Goal: Task Accomplishment & Management: Use online tool/utility

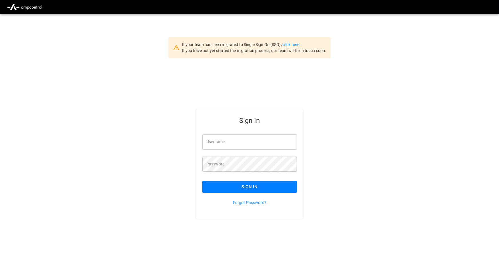
scroll to position [1, 0]
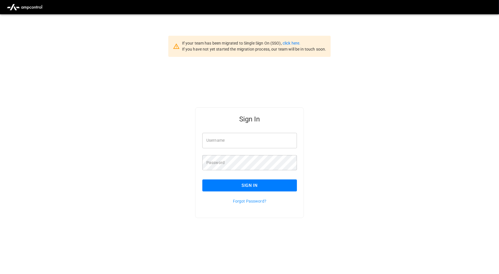
click at [229, 138] on input "Username" at bounding box center [249, 140] width 95 height 15
type input "**********"
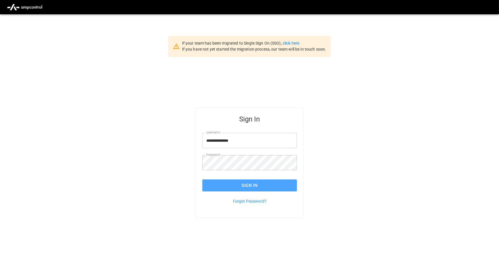
click at [259, 184] on button "Sign In" at bounding box center [249, 186] width 95 height 12
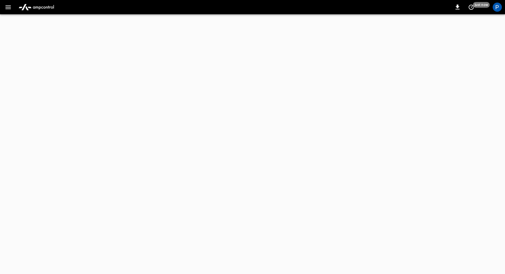
click at [41, 8] on img "menu" at bounding box center [36, 7] width 40 height 11
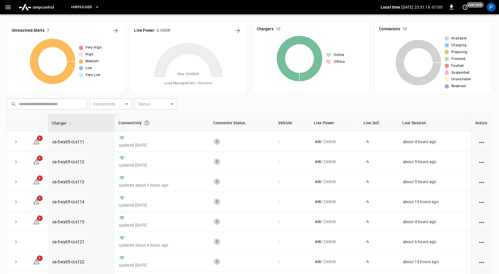
click at [87, 9] on span "HWY65-DER" at bounding box center [81, 7] width 21 height 7
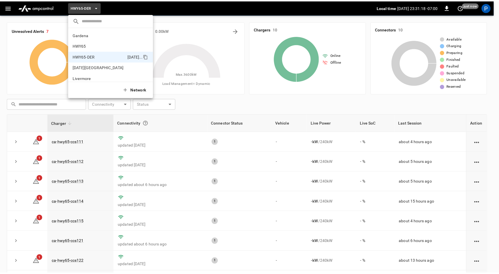
scroll to position [20, 0]
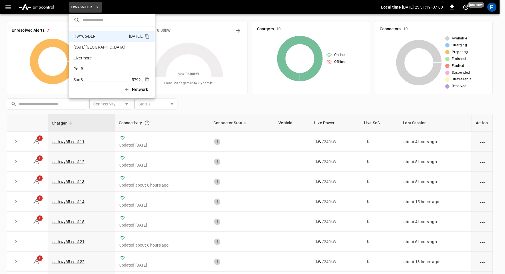
click at [96, 75] on li "SanB 5792 ..." at bounding box center [112, 79] width 86 height 11
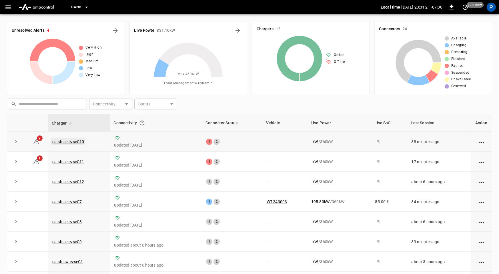
click at [83, 141] on link "ca-sb-se-evseC10" at bounding box center [68, 141] width 34 height 7
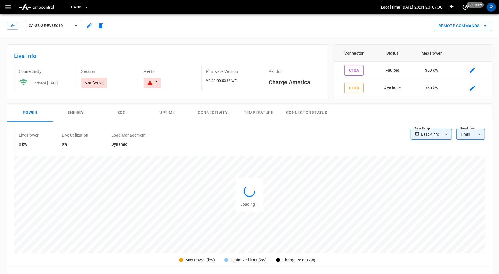
scroll to position [269, 0]
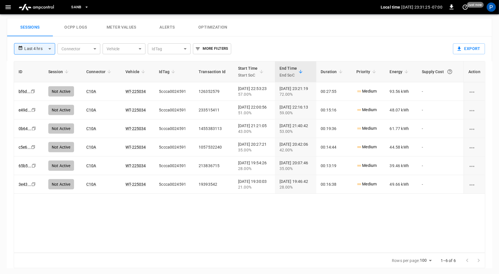
click at [166, 33] on button "Alerts" at bounding box center [167, 27] width 46 height 18
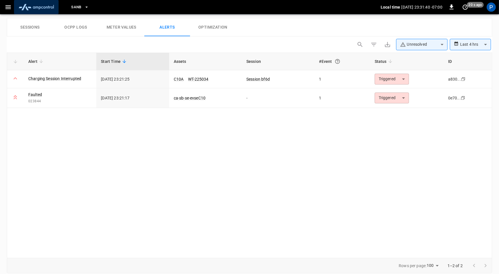
drag, startPoint x: 47, startPoint y: 4, endPoint x: 52, endPoint y: 9, distance: 7.3
click at [47, 4] on img "menu" at bounding box center [36, 7] width 40 height 11
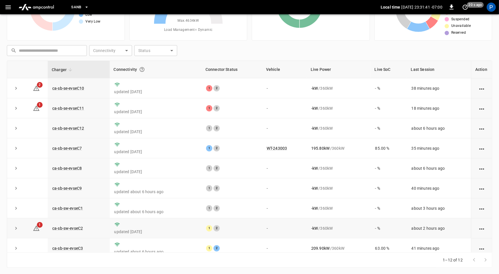
scroll to position [65, 0]
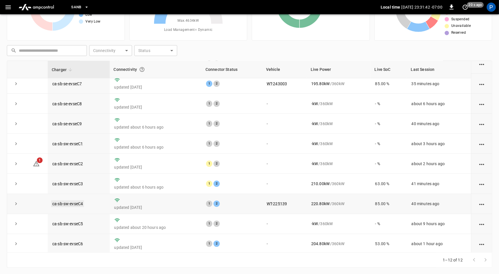
click at [73, 202] on link "ca-sb-sw-evseC4" at bounding box center [67, 203] width 33 height 7
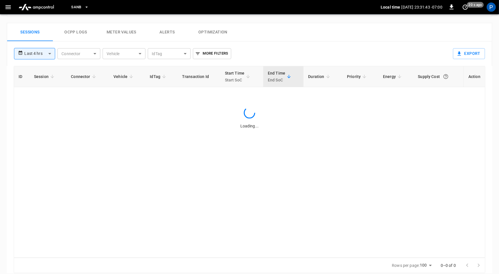
scroll to position [269, 0]
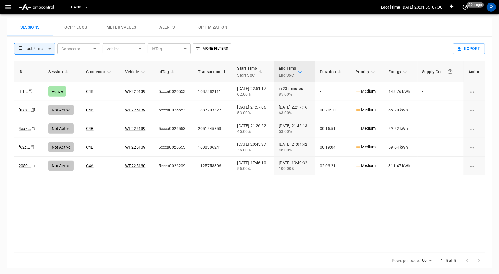
drag, startPoint x: 33, startPoint y: 5, endPoint x: 40, endPoint y: 13, distance: 9.7
click at [33, 5] on img "menu" at bounding box center [36, 7] width 40 height 11
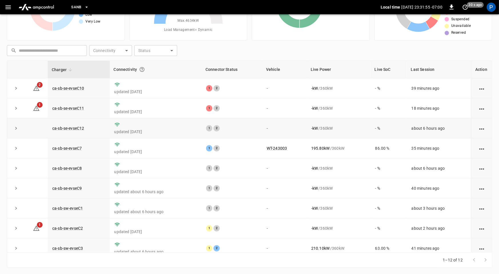
scroll to position [65, 0]
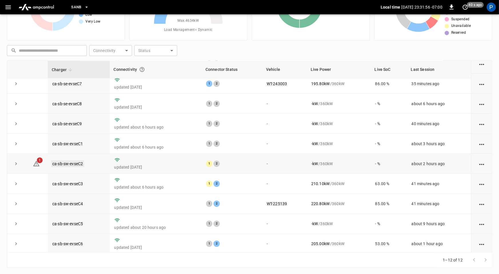
click at [73, 163] on link "ca-sb-sw-evseC2" at bounding box center [67, 163] width 33 height 7
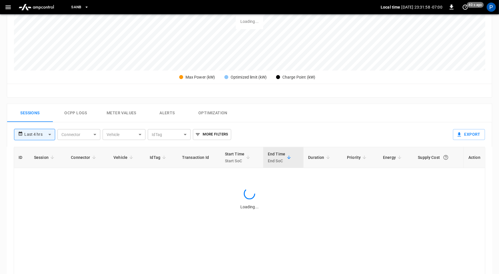
scroll to position [269, 0]
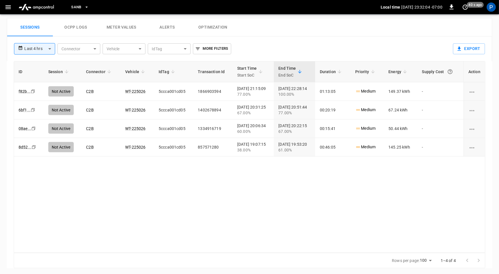
click at [42, 5] on img "menu" at bounding box center [36, 7] width 40 height 11
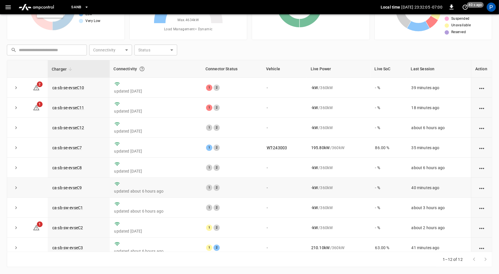
scroll to position [53, 0]
click at [75, 248] on link "ca-sb-sw-evseC3" at bounding box center [67, 248] width 33 height 7
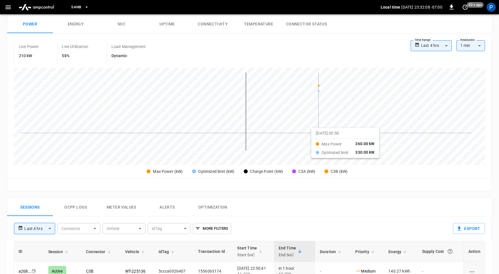
scroll to position [270, 0]
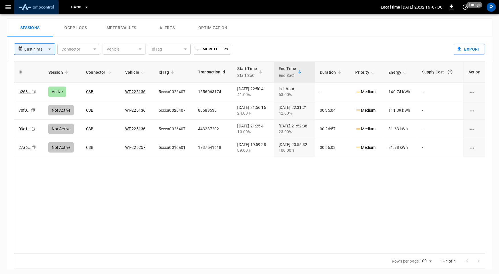
drag, startPoint x: 42, startPoint y: 7, endPoint x: 45, endPoint y: 10, distance: 4.3
click at [42, 7] on img "menu" at bounding box center [36, 7] width 40 height 11
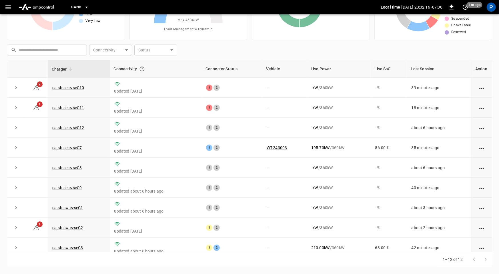
scroll to position [53, 0]
click at [80, 107] on link "ca-sb-se-evseC11" at bounding box center [68, 108] width 34 height 7
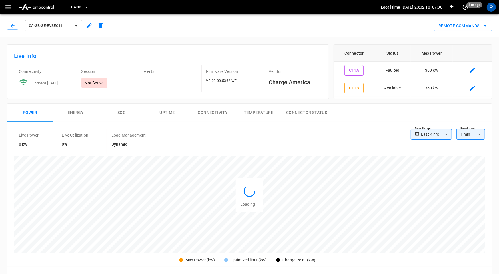
scroll to position [269, 0]
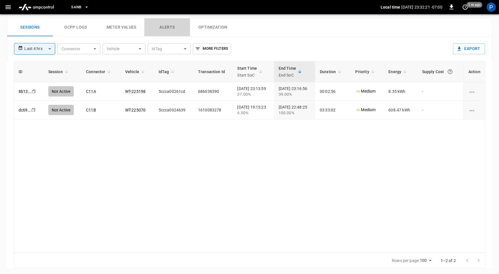
drag, startPoint x: 168, startPoint y: 28, endPoint x: 184, endPoint y: 35, distance: 17.7
click at [168, 28] on button "Alerts" at bounding box center [167, 27] width 46 height 18
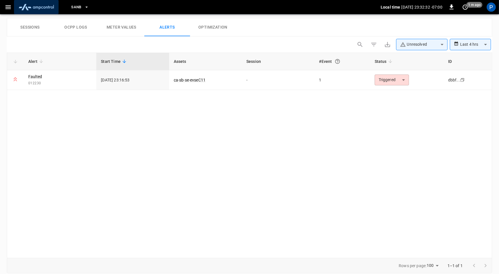
click at [37, 9] on img "menu" at bounding box center [36, 7] width 40 height 11
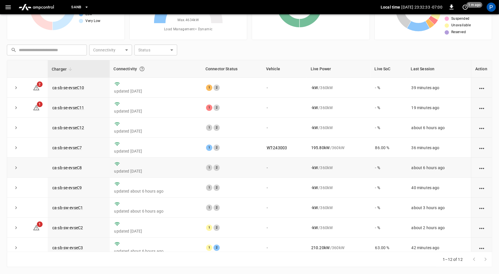
scroll to position [53, 0]
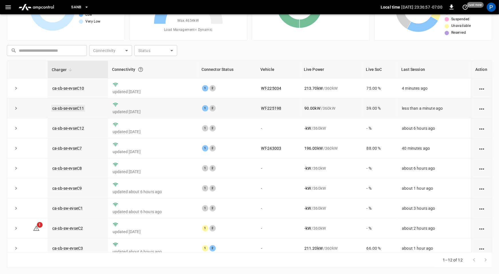
click at [81, 106] on link "ca-sb-se-evseC11" at bounding box center [68, 108] width 34 height 7
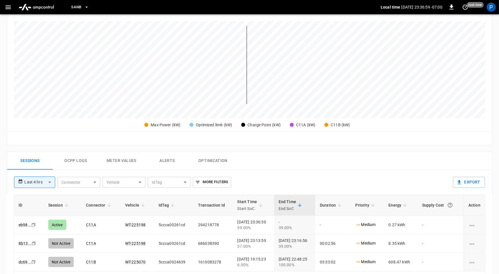
scroll to position [269, 0]
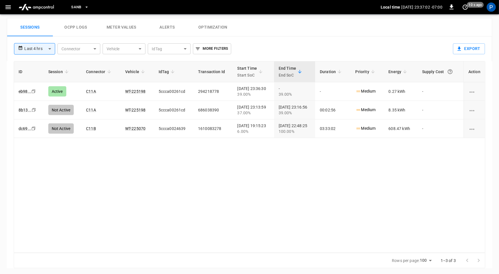
click at [43, 5] on img "menu" at bounding box center [36, 7] width 40 height 11
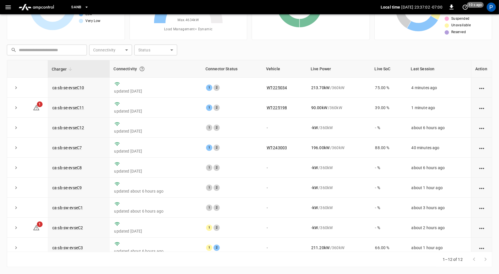
scroll to position [53, 0]
